Goal: Find specific page/section: Find specific page/section

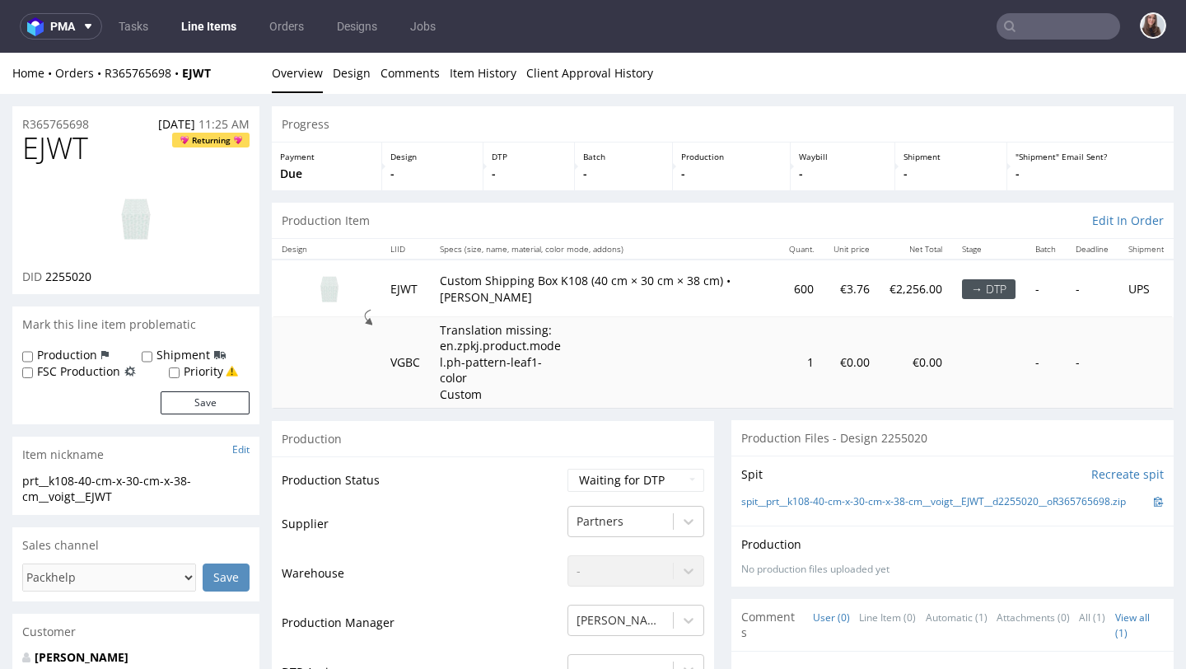
click at [818, 23] on input "text" at bounding box center [1059, 26] width 124 height 26
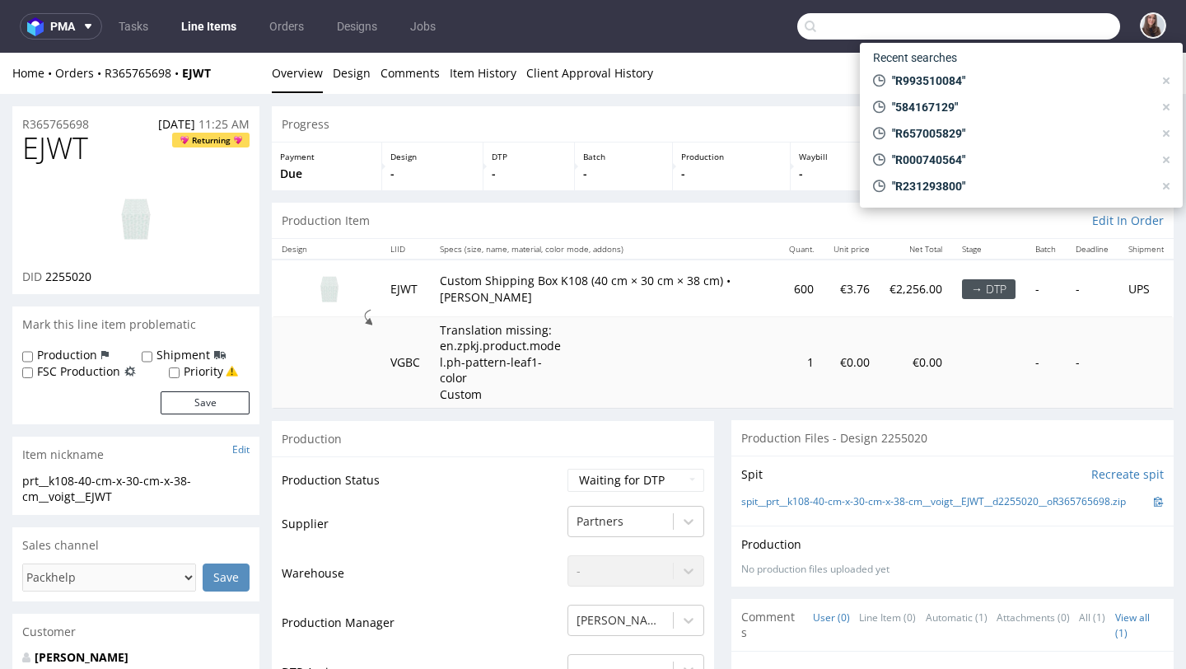
click at [818, 24] on input "text" at bounding box center [958, 26] width 323 height 26
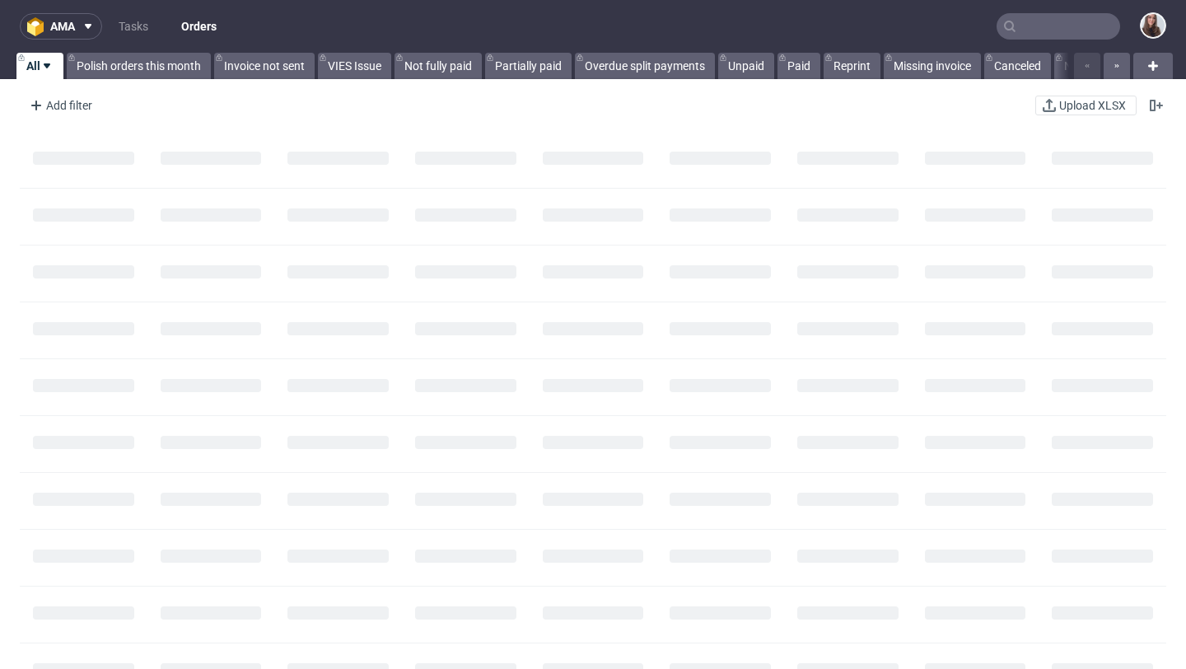
click at [1044, 38] on nav "ama Tasks Orders" at bounding box center [593, 26] width 1186 height 53
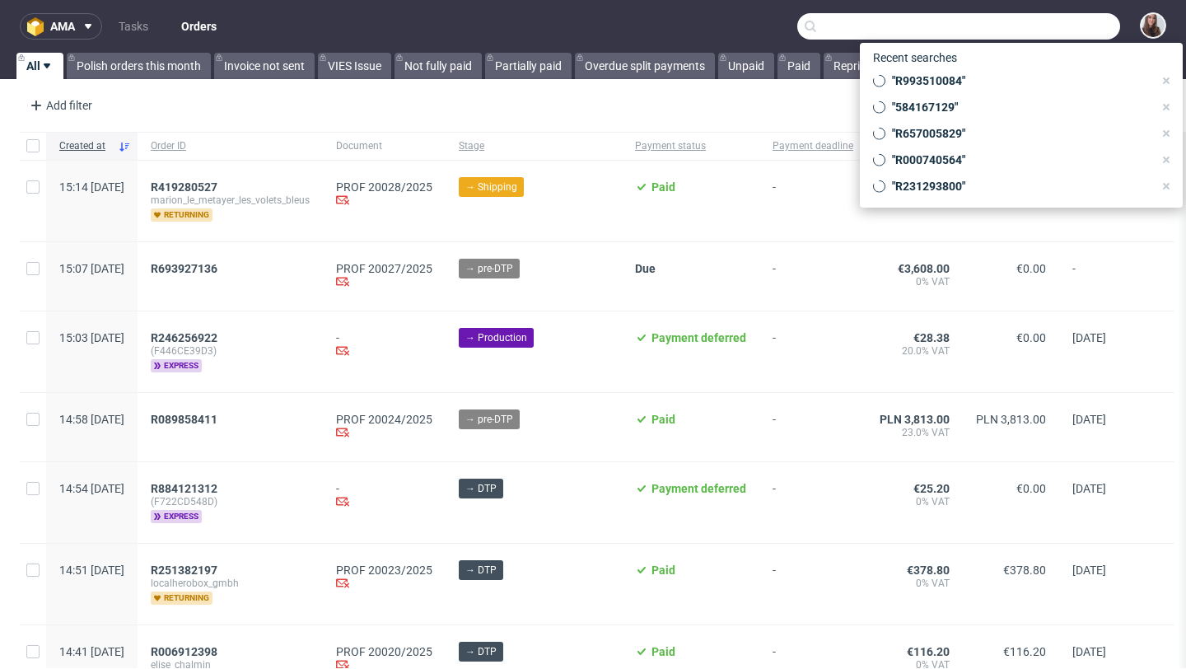
click at [1036, 30] on input "text" at bounding box center [958, 26] width 323 height 26
paste input "R112654950"
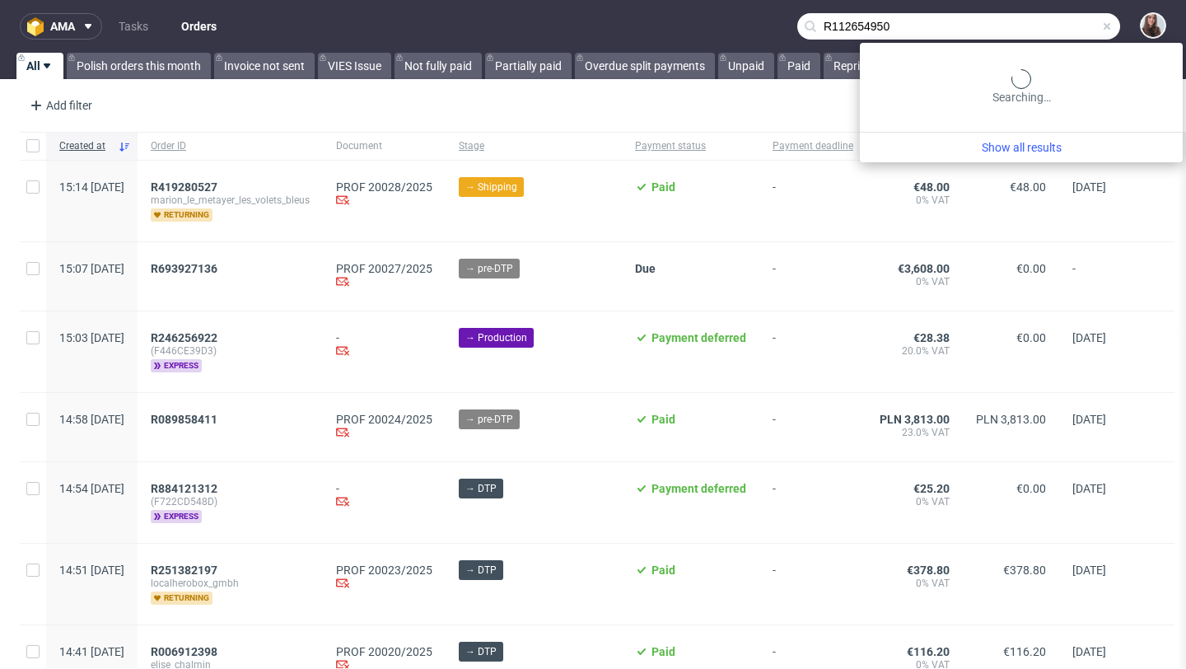
type input "R112654950"
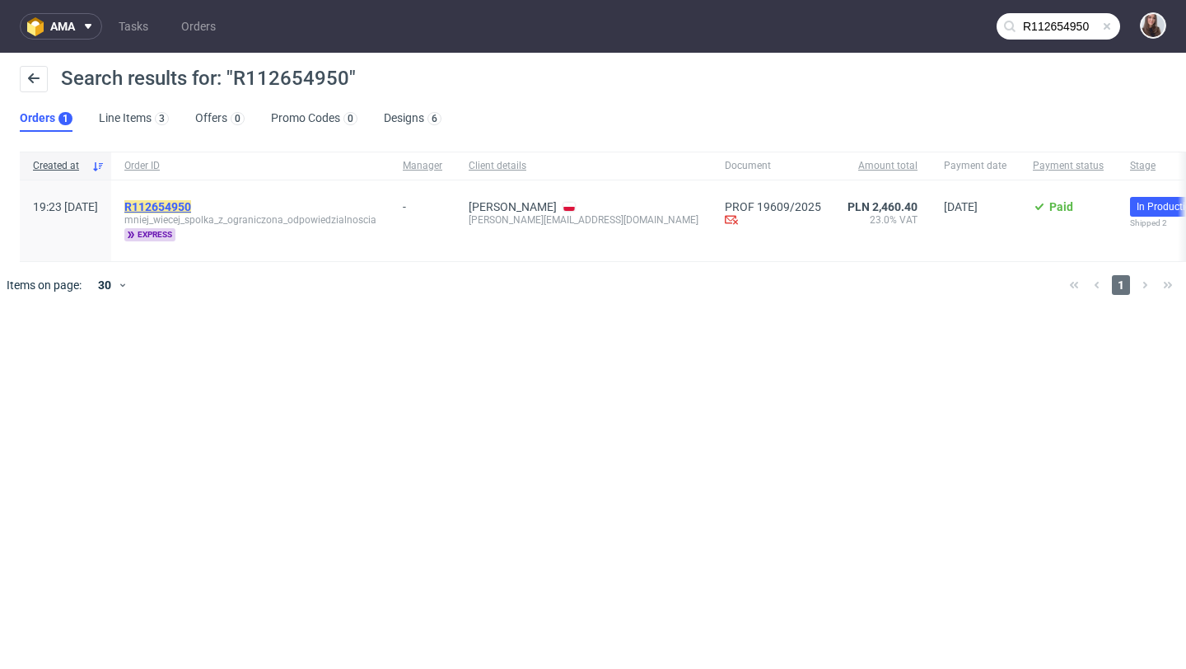
click at [191, 203] on mark "R112654950" at bounding box center [157, 206] width 67 height 13
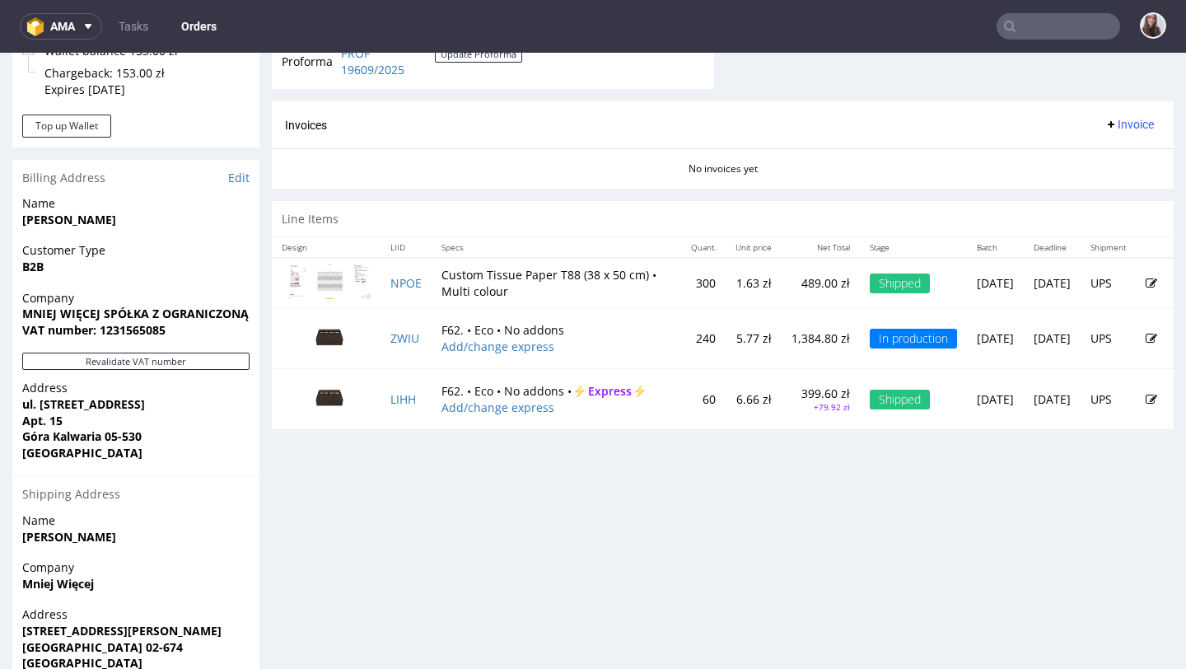
scroll to position [736, 0]
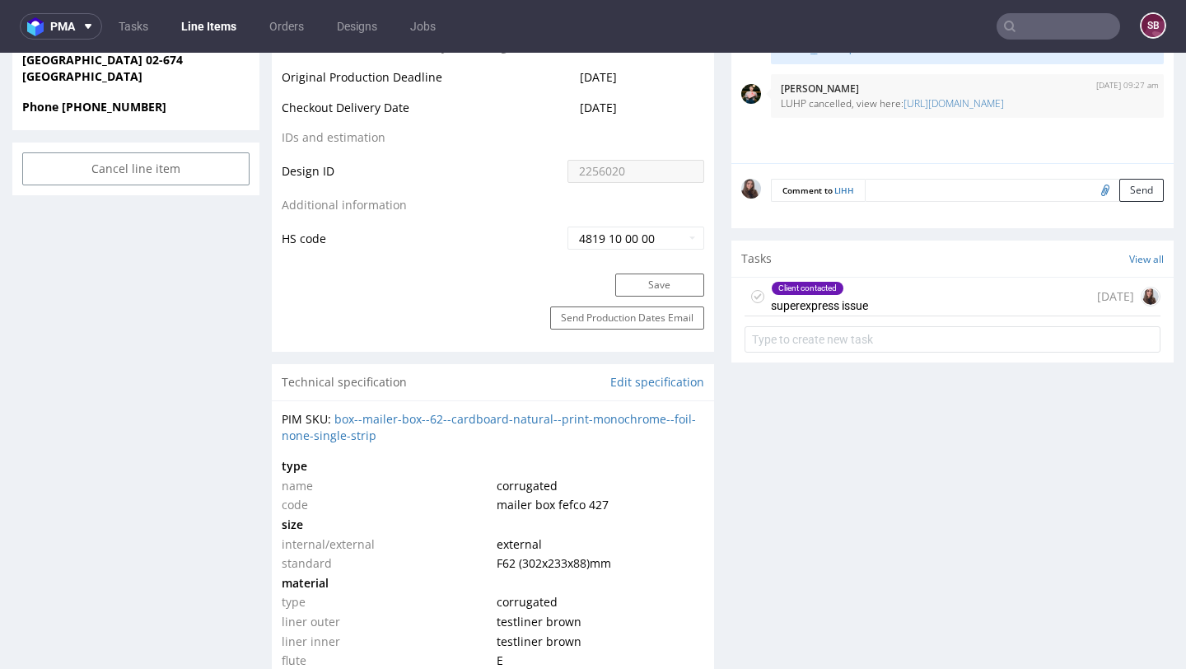
scroll to position [857, 0]
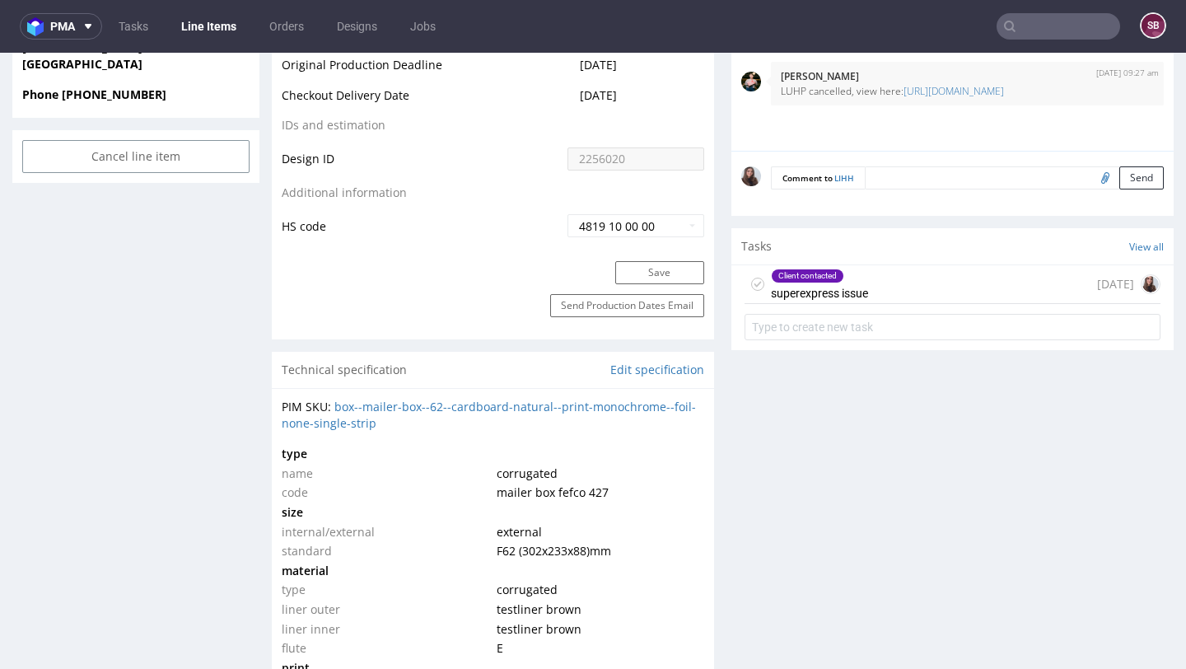
click at [811, 301] on div "Client contacted superexpress issue" at bounding box center [819, 284] width 97 height 38
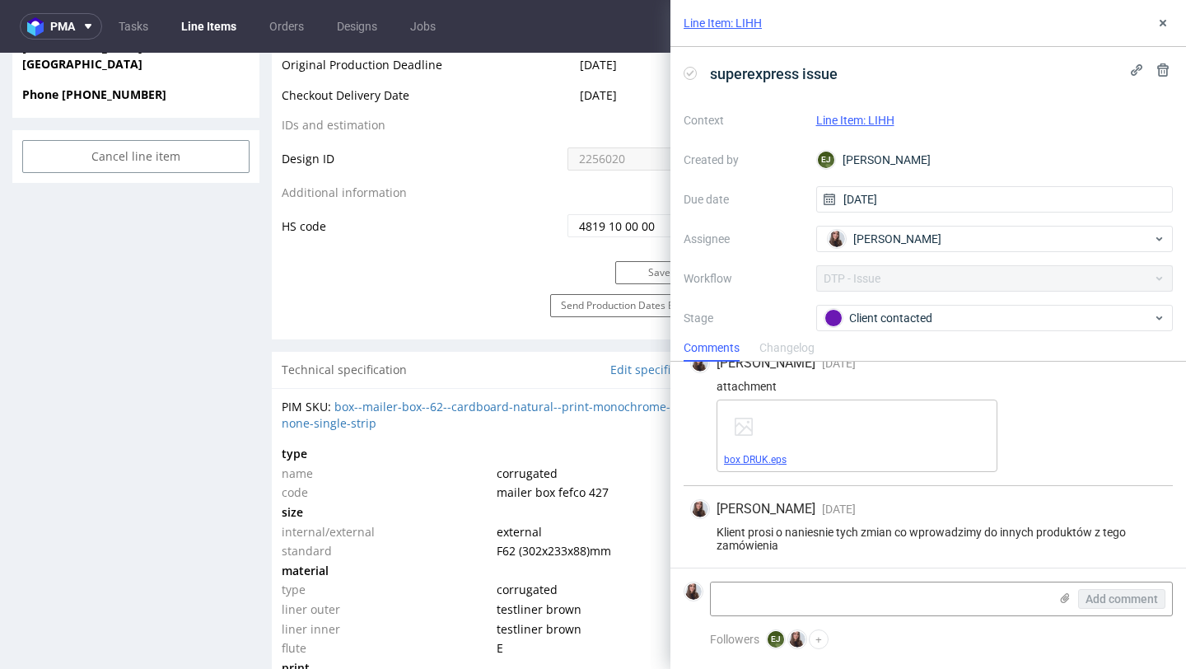
scroll to position [489, 0]
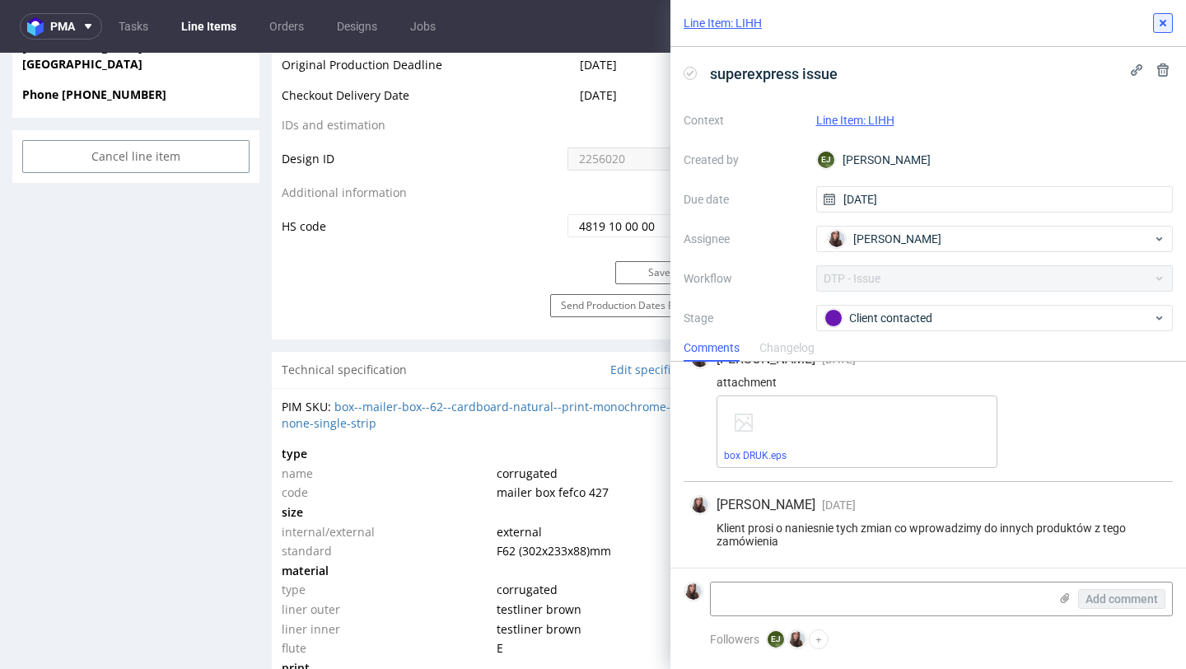
click at [1172, 20] on button at bounding box center [1163, 23] width 20 height 20
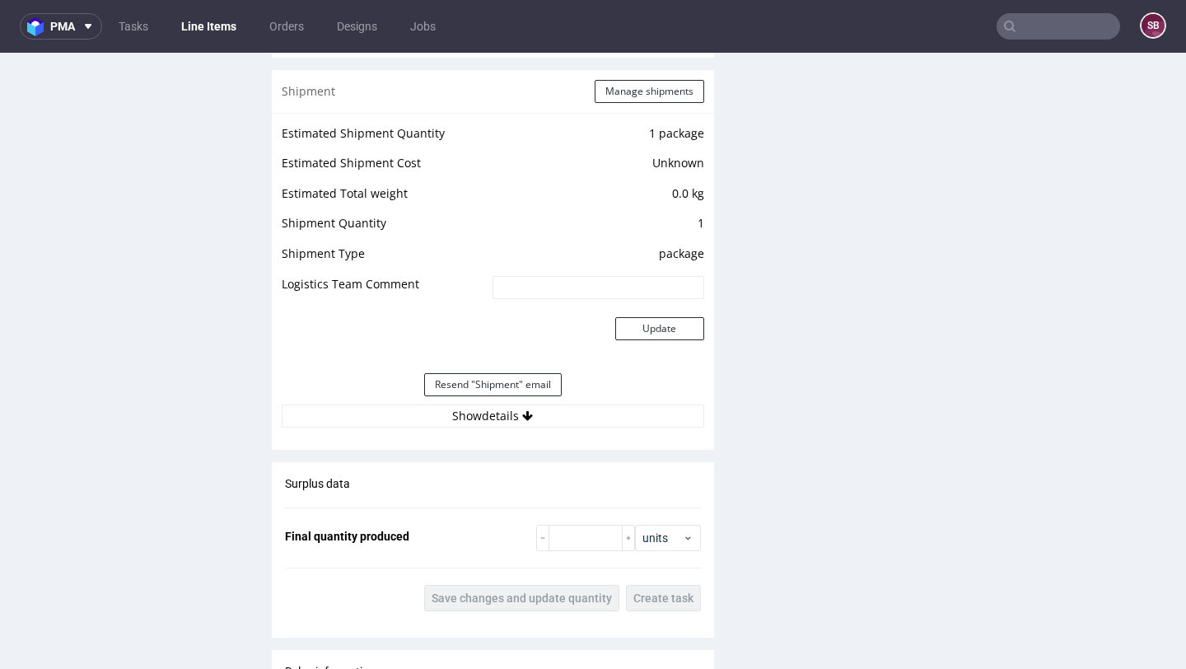
scroll to position [1646, 0]
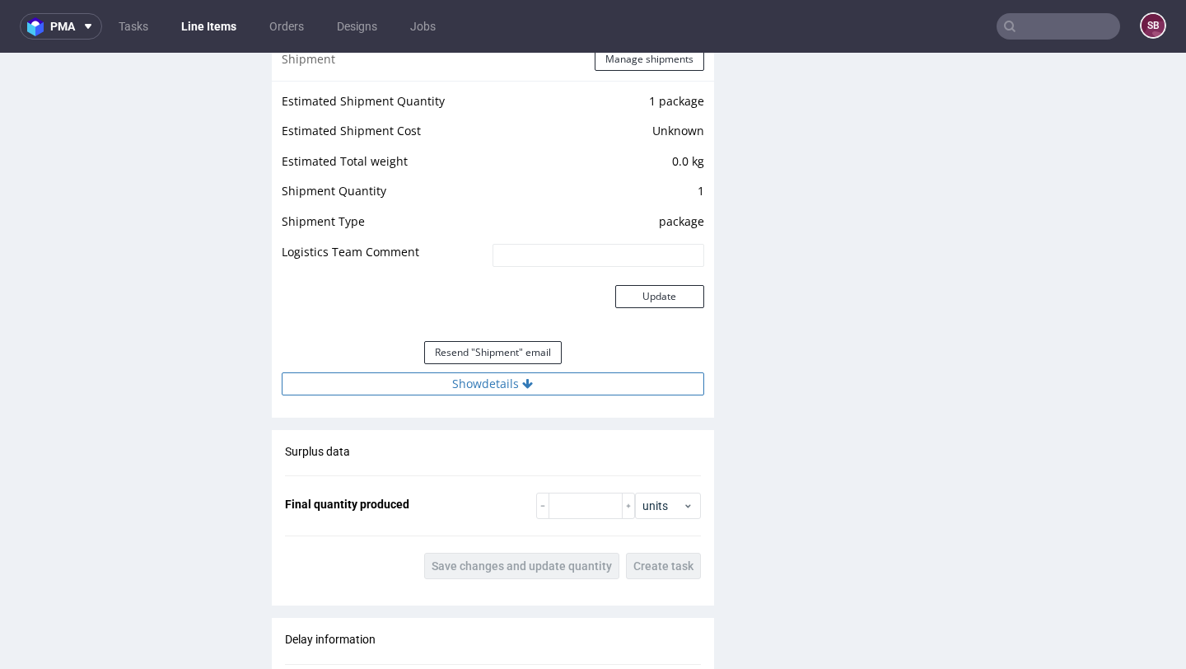
click at [502, 385] on button "Show details" at bounding box center [493, 383] width 423 height 23
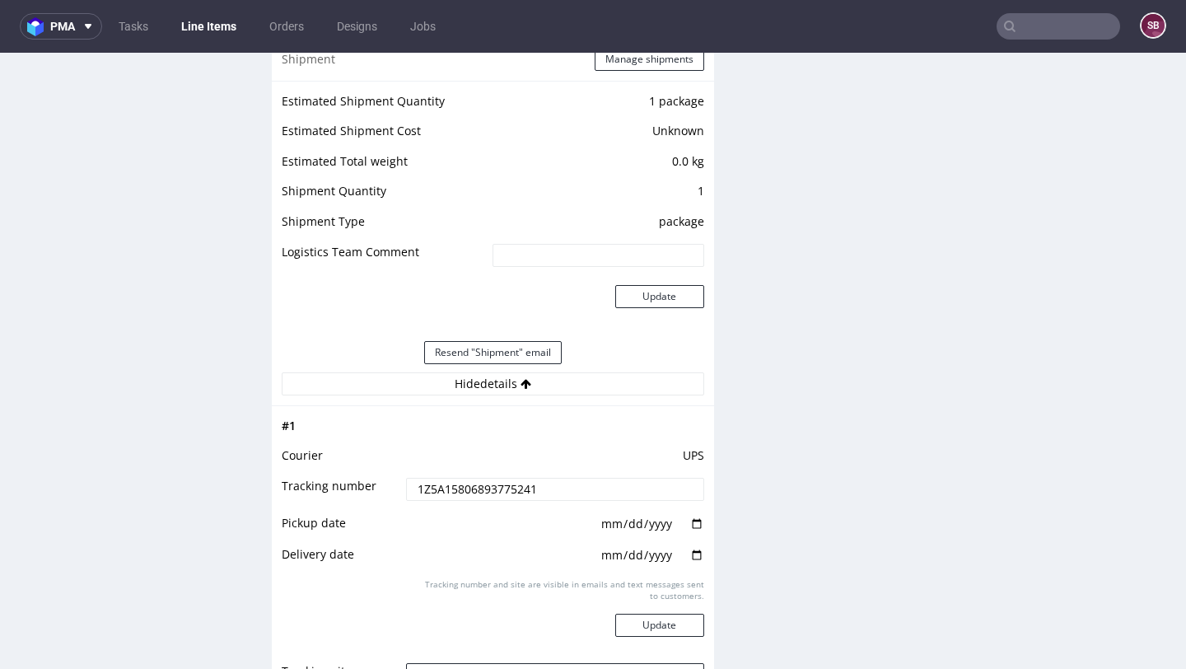
drag, startPoint x: 549, startPoint y: 493, endPoint x: 410, endPoint y: 484, distance: 138.7
click at [410, 484] on input "1Z5A15806893775241" at bounding box center [554, 489] width 297 height 23
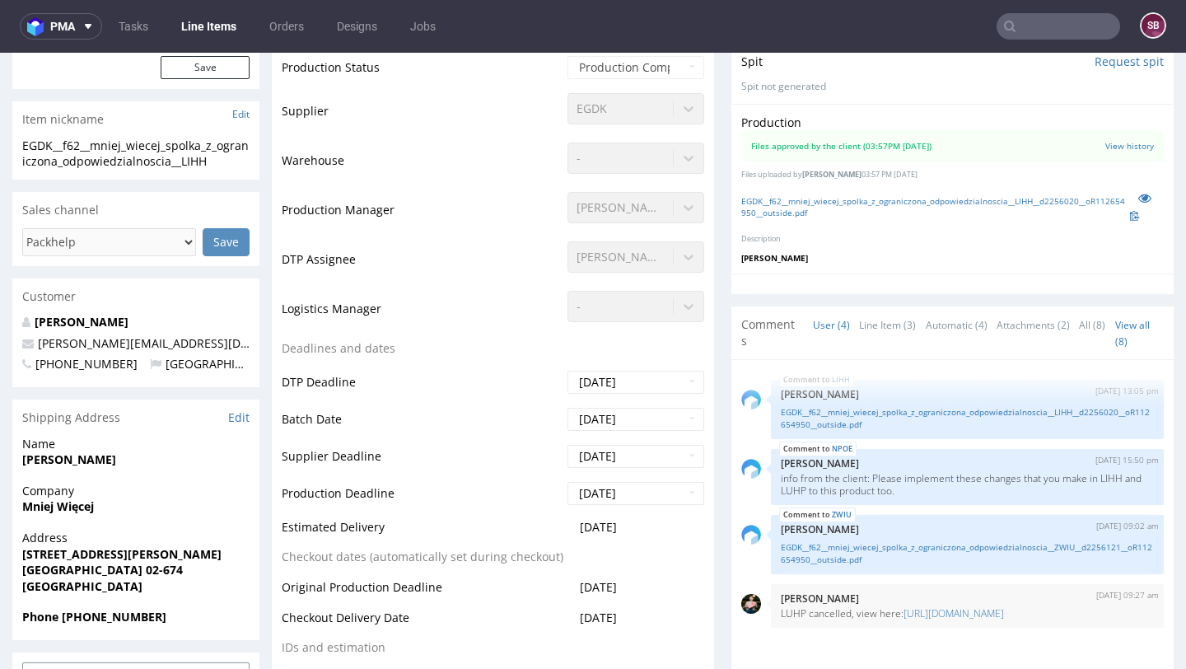
scroll to position [0, 0]
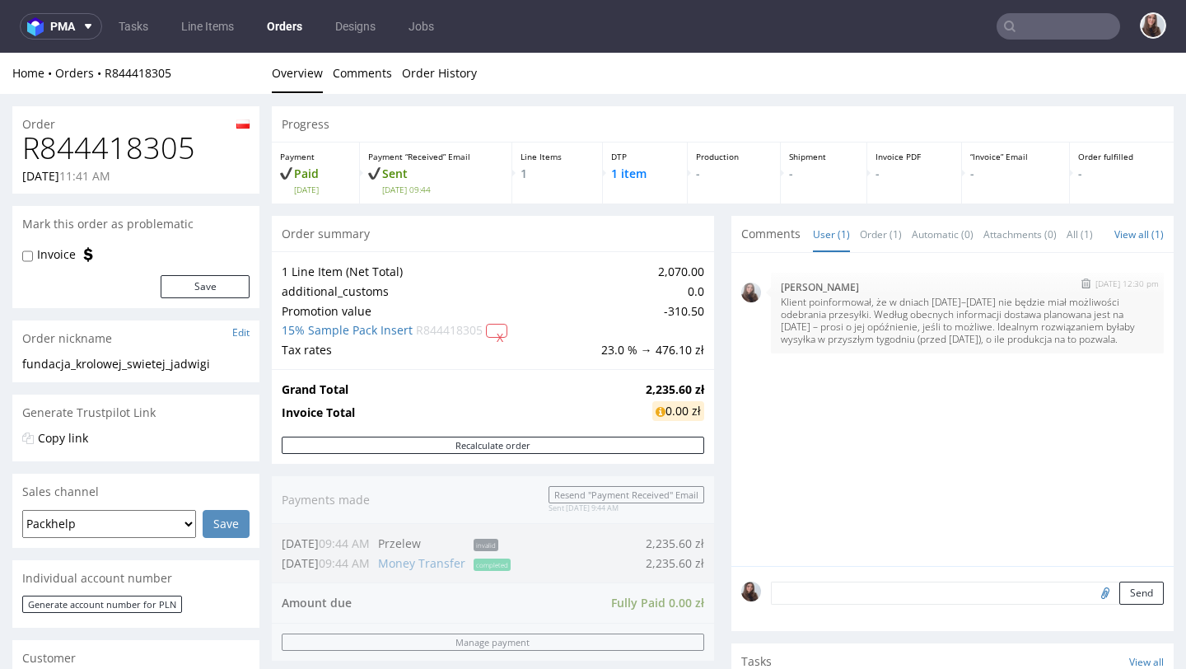
drag, startPoint x: 804, startPoint y: 301, endPoint x: 829, endPoint y: 348, distance: 53.1
click at [829, 345] on p "Klient poinformował, że w dniach 21–26 września nie będzie miał możliwości odeb…" at bounding box center [967, 320] width 373 height 49
copy p "poinformował, że w dniach 21–26 września nie będzie miał możliwości odebrania p…"
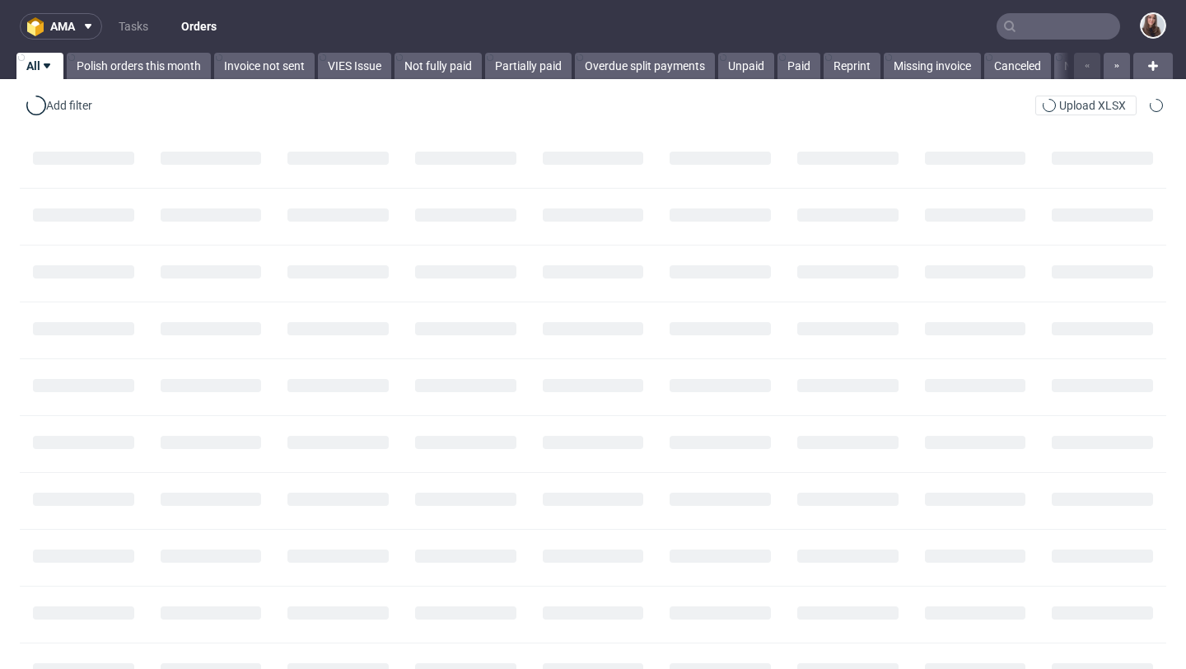
click at [1024, 26] on input "text" at bounding box center [1059, 26] width 124 height 26
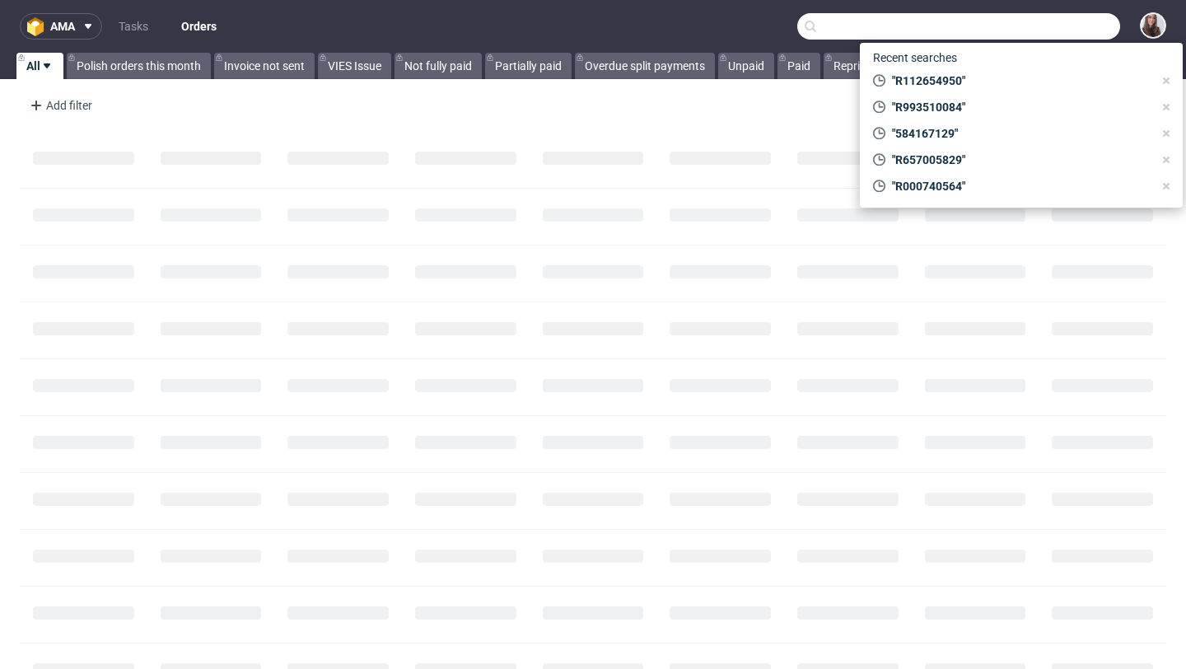
paste input "R264952436"
type input "R264952436"
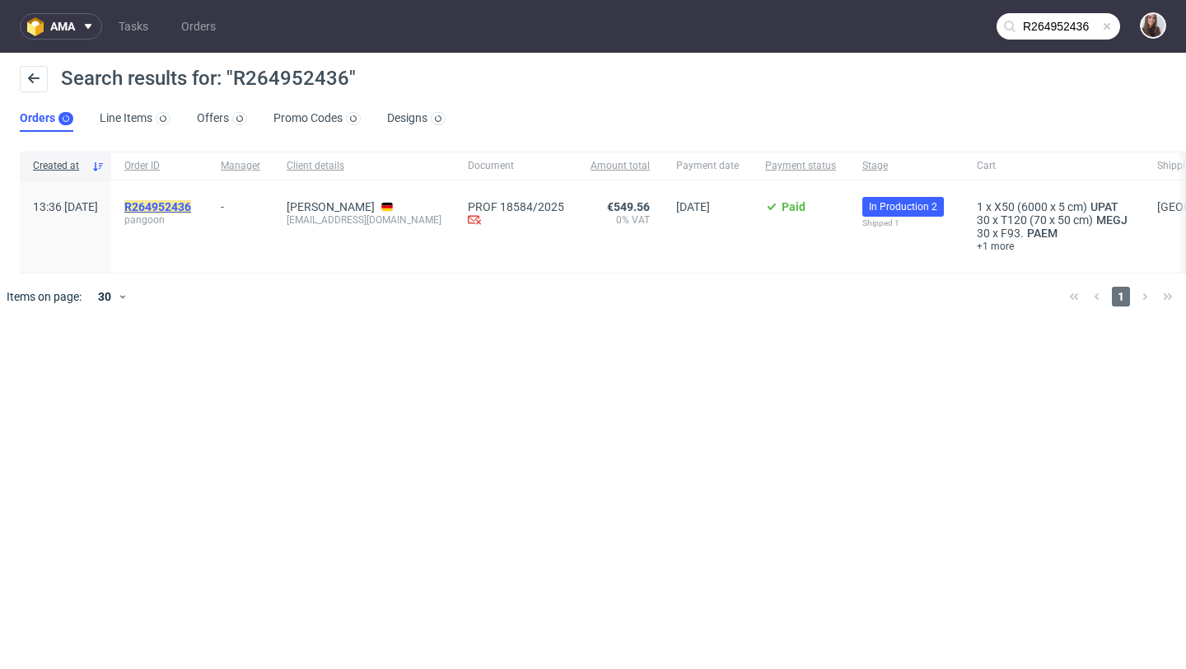
click at [191, 203] on mark "R264952436" at bounding box center [157, 206] width 67 height 13
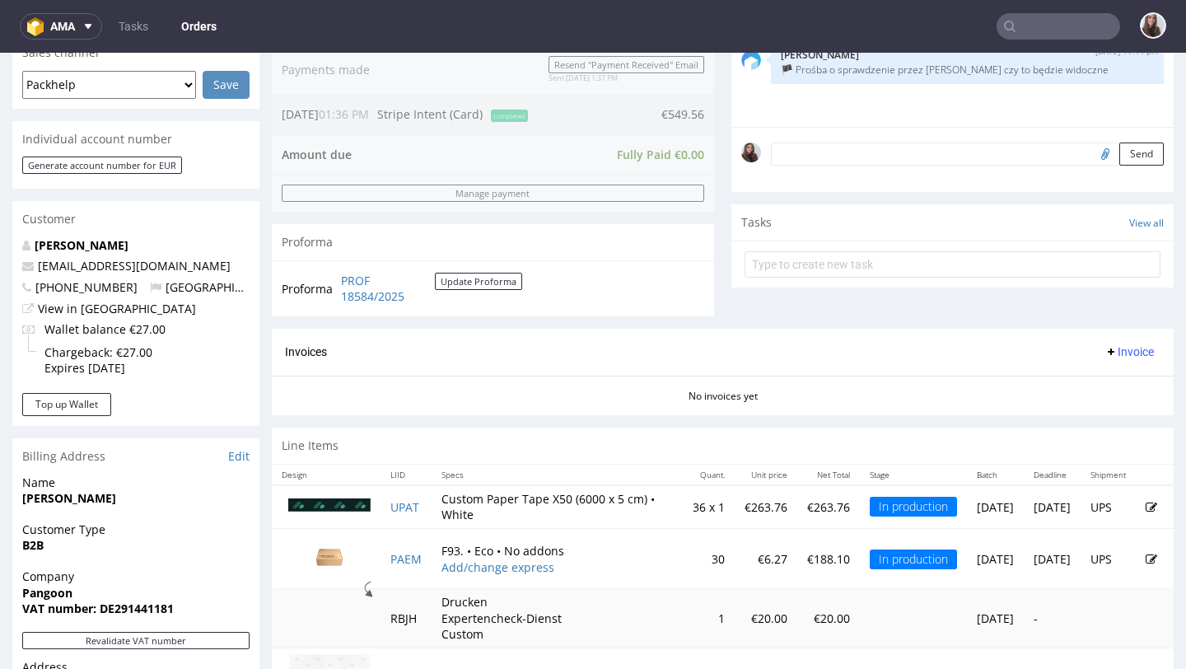
scroll to position [296, 0]
